Goal: Book appointment/travel/reservation

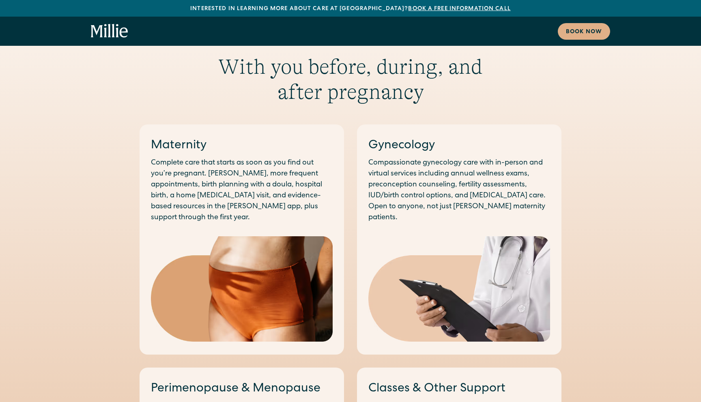
scroll to position [542, 0]
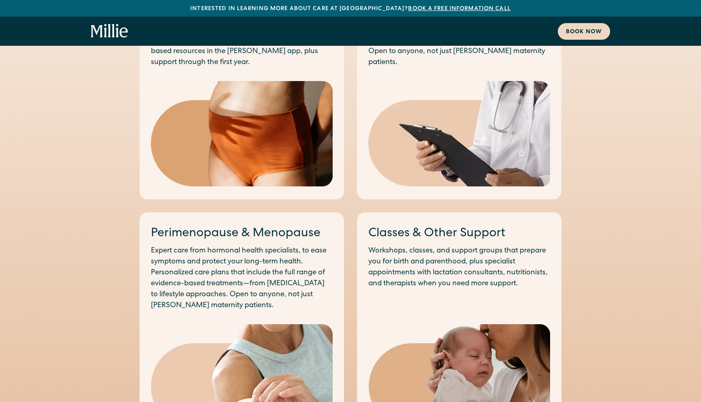
click at [570, 31] on div "Book now" at bounding box center [584, 32] width 36 height 9
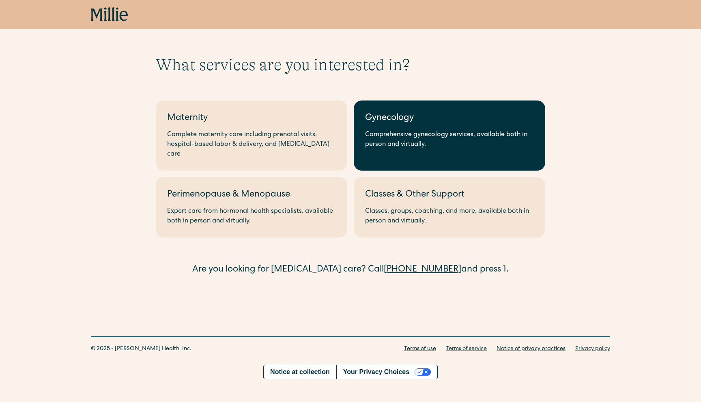
click at [411, 134] on div "Comprehensive gynecology services, available both in person and virtually." at bounding box center [449, 139] width 169 height 19
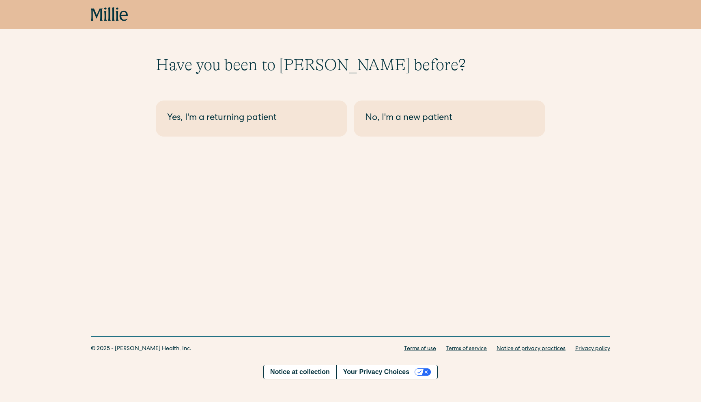
click at [411, 134] on link "No, I'm a new patient" at bounding box center [449, 119] width 191 height 36
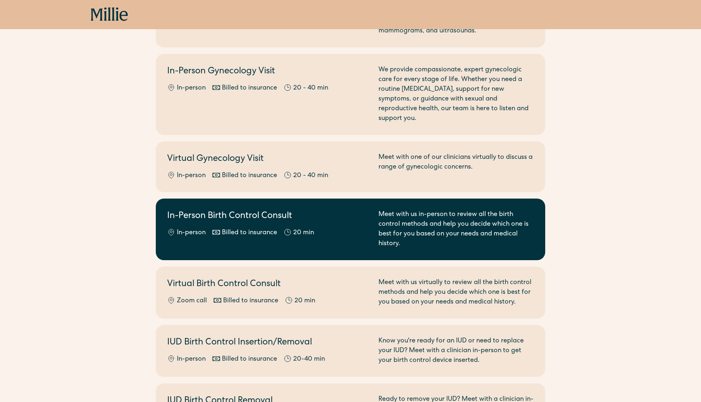
scroll to position [169, 0]
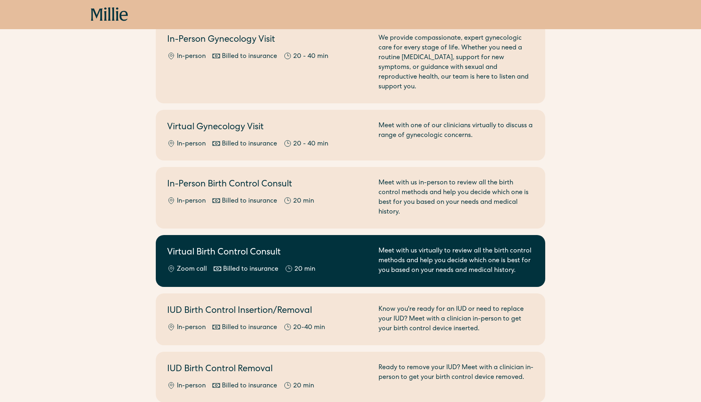
click at [421, 246] on div "Meet with us virtually to review all the birth control methods and help you dec…" at bounding box center [455, 260] width 155 height 29
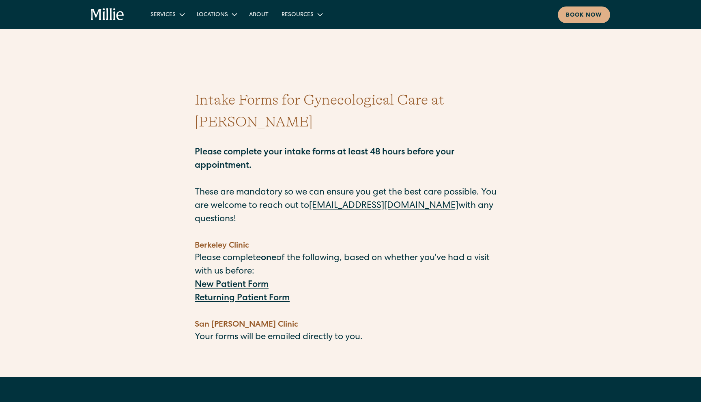
click at [257, 281] on strong "New Patient Form" at bounding box center [232, 285] width 74 height 9
